Goal: Task Accomplishment & Management: Use online tool/utility

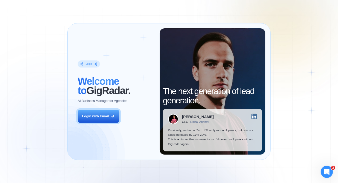
click at [108, 109] on div "Login ‍ Welcome to GigRadar. AI Business Manager for Agencies Login with Email" at bounding box center [116, 91] width 87 height 127
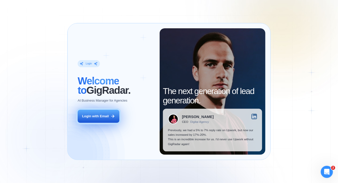
click at [108, 115] on div "Login with Email" at bounding box center [95, 116] width 27 height 5
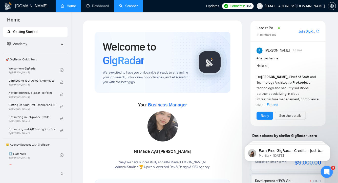
click at [119, 8] on link "Scanner" at bounding box center [128, 6] width 19 height 4
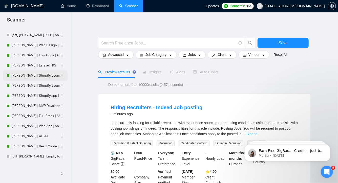
scroll to position [56, 0]
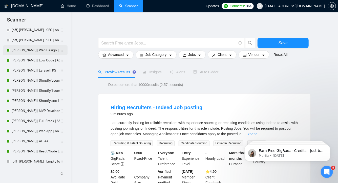
click at [40, 48] on link "[PERSON_NAME] | Web Design | AO" at bounding box center [36, 50] width 48 height 10
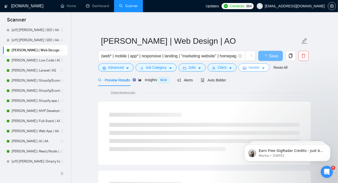
click at [265, 70] on icon "caret-down" at bounding box center [264, 69] width 4 height 4
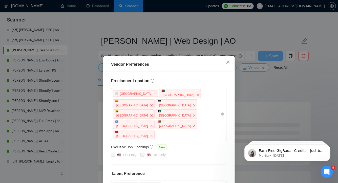
click at [267, 70] on div "Vendor Preferences Freelancer Location Africa Bangladesh India Kenya Zimbabwe A…" at bounding box center [169, 91] width 338 height 183
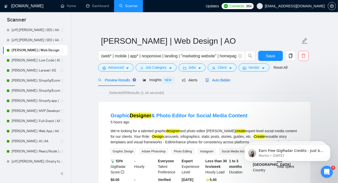
click at [219, 81] on span "Auto Bidder" at bounding box center [218, 80] width 25 height 4
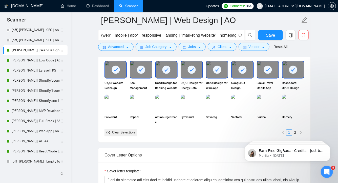
scroll to position [553, 0]
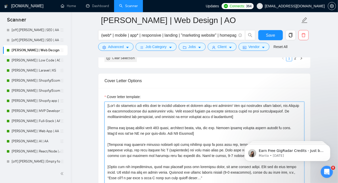
click at [184, 139] on textarea "Cover letter template:" at bounding box center [205, 159] width 200 height 114
